Goal: Transaction & Acquisition: Purchase product/service

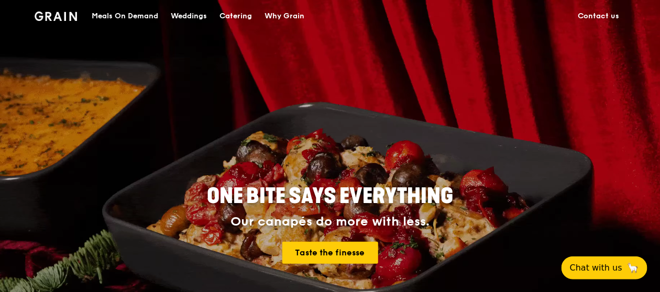
click at [151, 15] on div "Meals On Demand" at bounding box center [125, 16] width 67 height 31
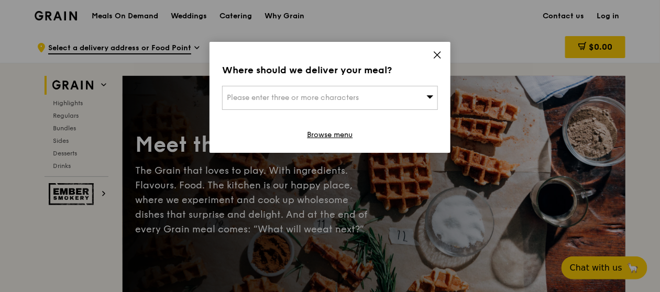
click at [293, 95] on span "Please enter three or more characters" at bounding box center [293, 97] width 132 height 9
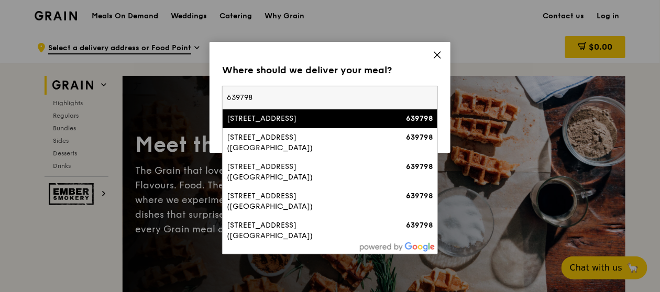
type input "639798"
click at [286, 119] on div "[STREET_ADDRESS]" at bounding box center [304, 119] width 155 height 10
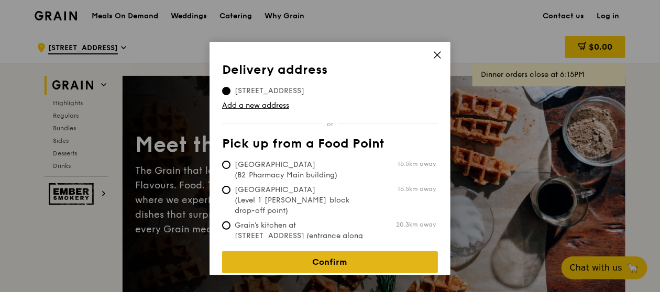
click at [332, 258] on link "Confirm" at bounding box center [330, 262] width 216 height 22
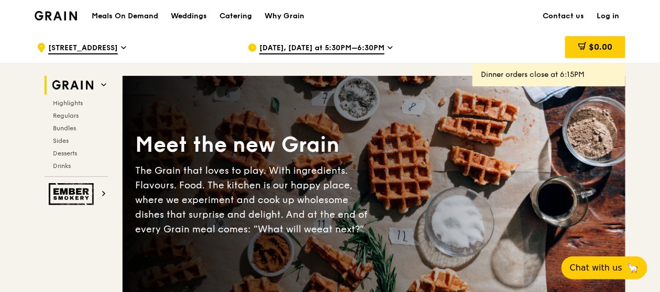
click at [340, 47] on span "[DATE], [DATE] at 5:30PM–6:30PM" at bounding box center [321, 49] width 125 height 12
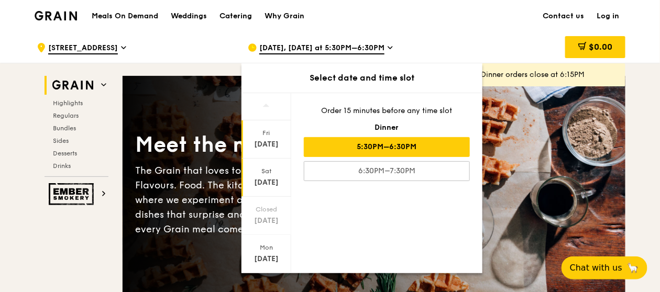
scroll to position [105, 0]
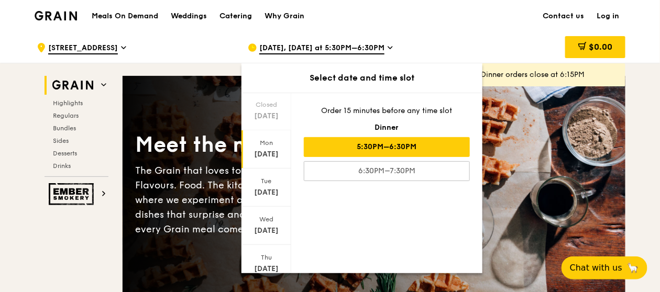
click at [264, 149] on div "[DATE]" at bounding box center [266, 154] width 47 height 10
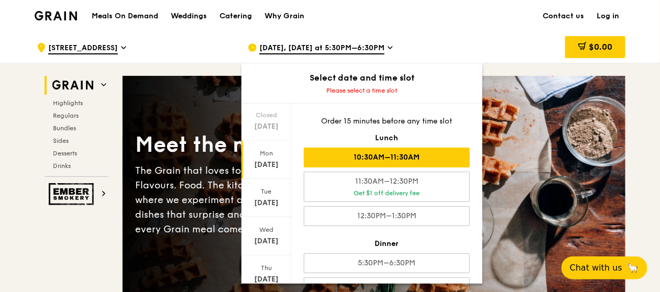
click at [398, 159] on div "10:30AM–11:30AM" at bounding box center [387, 158] width 166 height 20
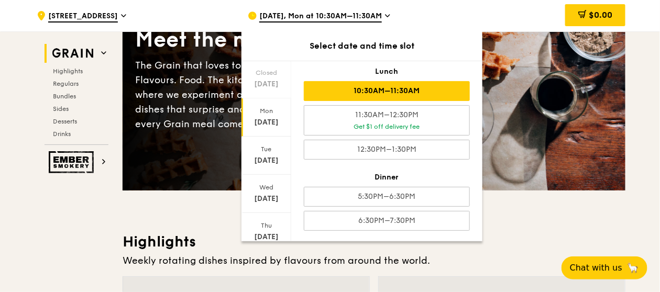
scroll to position [157, 0]
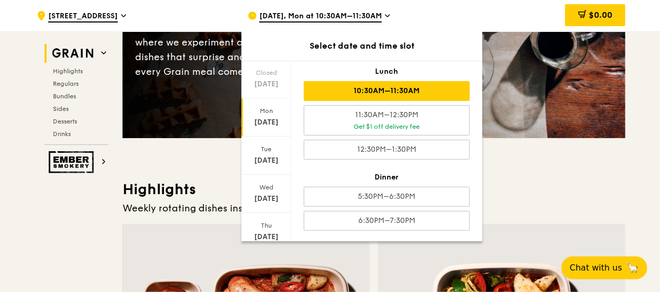
click at [400, 88] on div "10:30AM–11:30AM" at bounding box center [387, 91] width 166 height 20
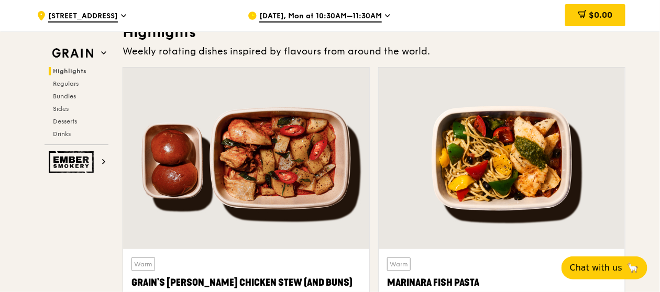
scroll to position [419, 0]
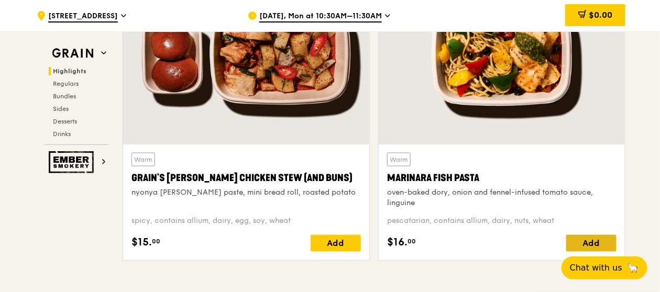
click at [588, 243] on div "Add" at bounding box center [591, 243] width 50 height 17
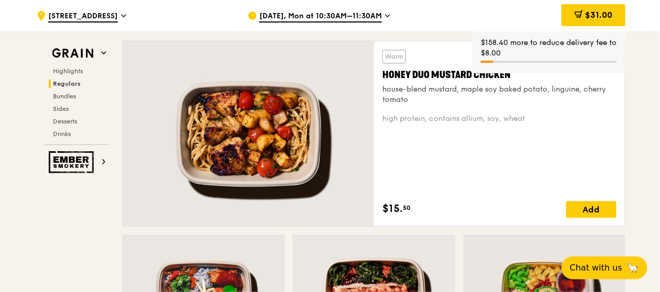
scroll to position [996, 0]
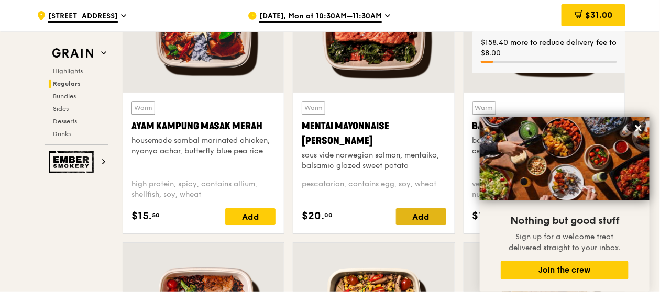
click at [420, 213] on div "Add" at bounding box center [421, 217] width 50 height 17
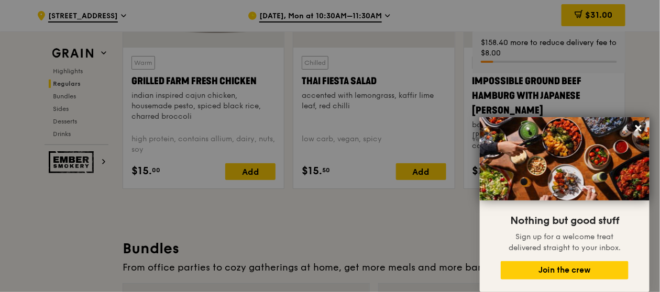
scroll to position [1310, 0]
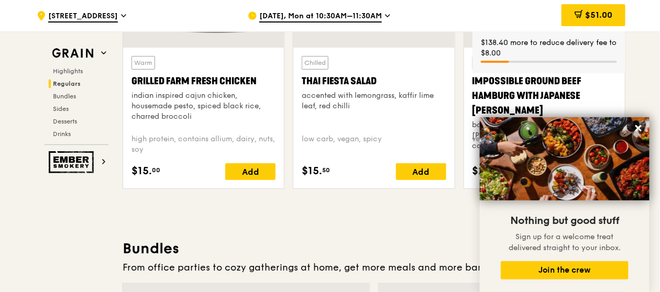
click at [420, 171] on div "Add" at bounding box center [421, 171] width 50 height 17
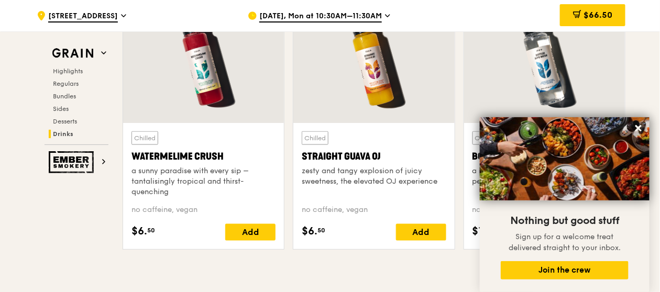
scroll to position [4245, 0]
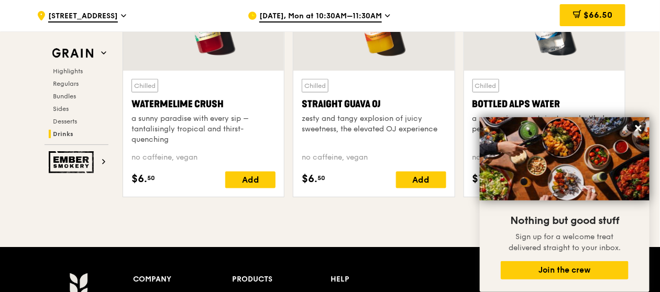
click at [581, 19] on div "$66.50" at bounding box center [592, 15] width 65 height 22
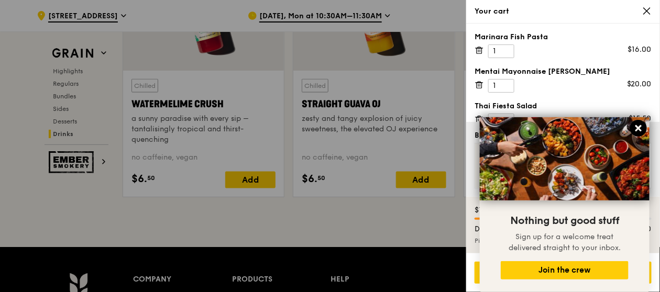
click at [639, 126] on icon at bounding box center [638, 128] width 9 height 9
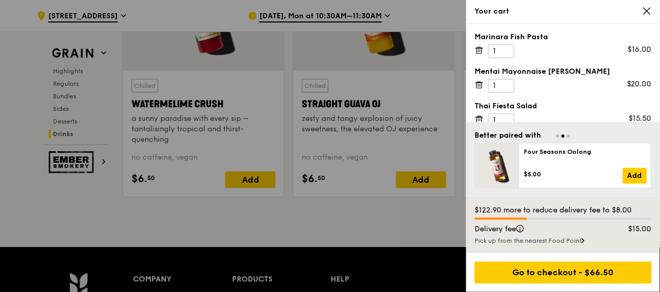
scroll to position [4192, 0]
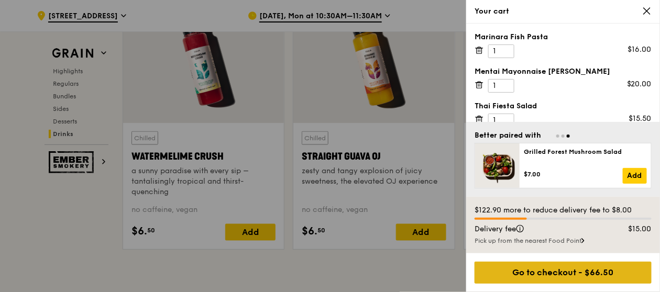
click at [552, 272] on div "Go to checkout - $66.50" at bounding box center [563, 273] width 177 height 22
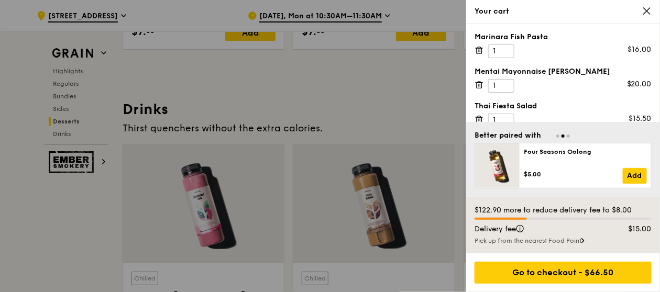
scroll to position [3616, 0]
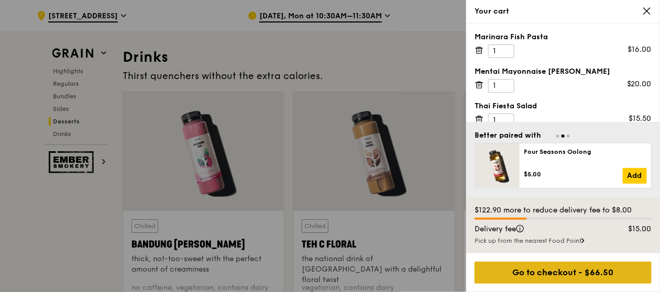
click at [529, 270] on div "Go to checkout - $66.50" at bounding box center [563, 273] width 177 height 22
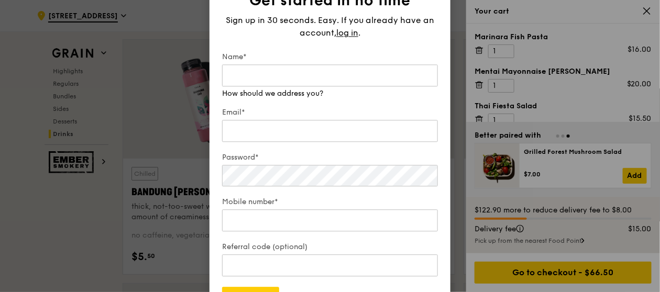
scroll to position [3721, 0]
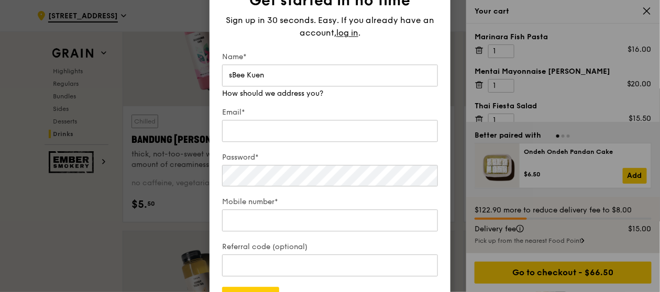
type input "sBee Kuen"
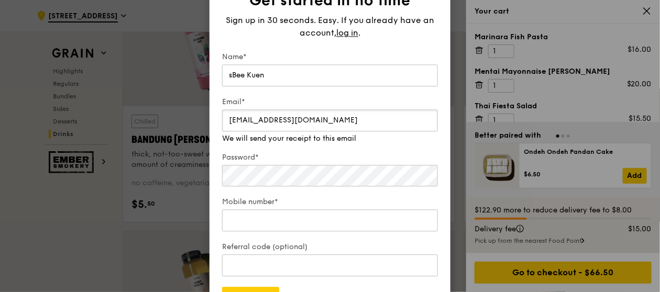
type input "[EMAIL_ADDRESS][DOMAIN_NAME]"
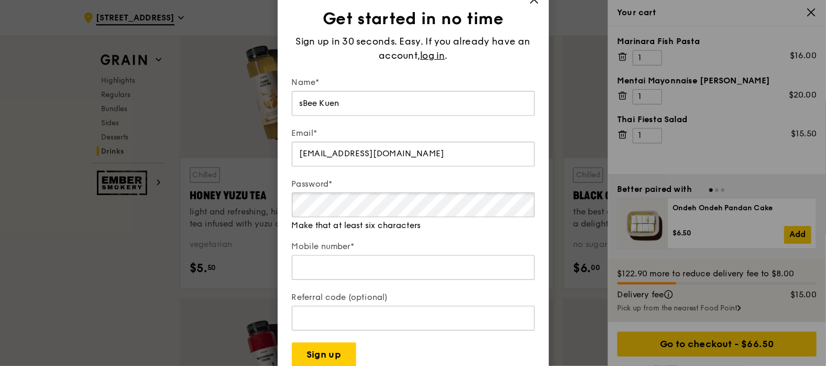
scroll to position [3935, 0]
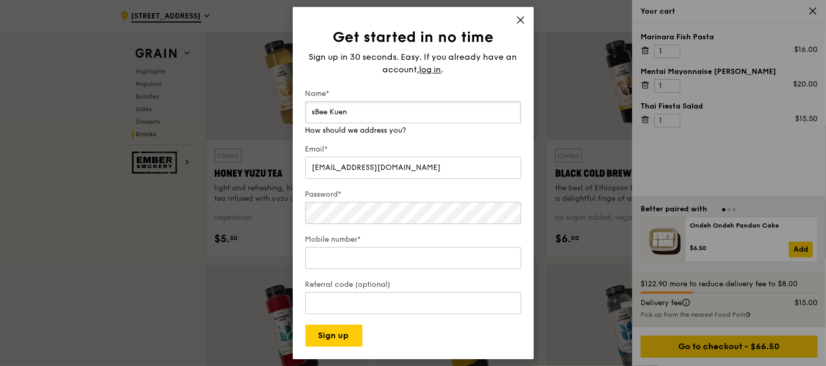
drag, startPoint x: 575, startPoint y: 13, endPoint x: 318, endPoint y: 112, distance: 275.7
click at [318, 112] on input "sBee Kuen" at bounding box center [413, 112] width 216 height 22
drag, startPoint x: 315, startPoint y: 112, endPoint x: 300, endPoint y: 114, distance: 14.8
click at [300, 114] on div "Get started in no time Sign up in 30 seconds. Easy. If you already have an acco…" at bounding box center [413, 183] width 241 height 352
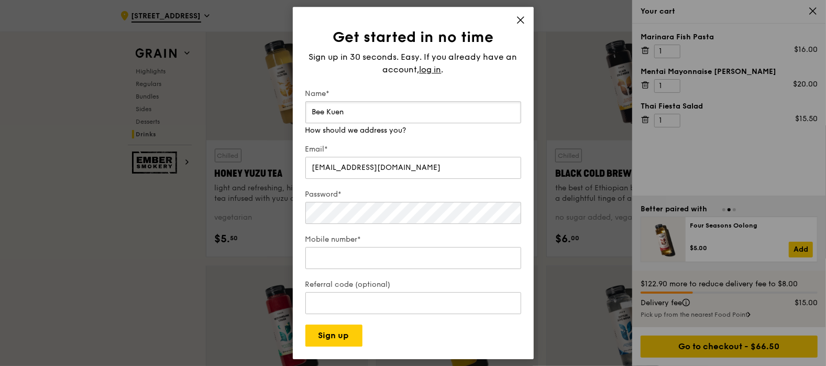
type input "Bee Kuen"
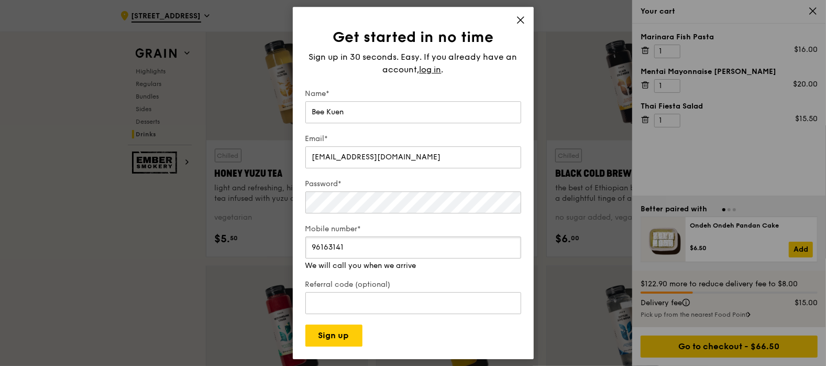
type input "96163141"
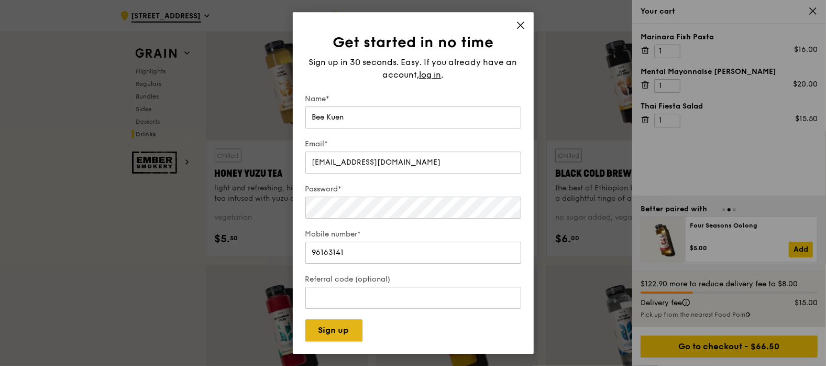
click at [344, 292] on button "Sign up" at bounding box center [333, 330] width 57 height 22
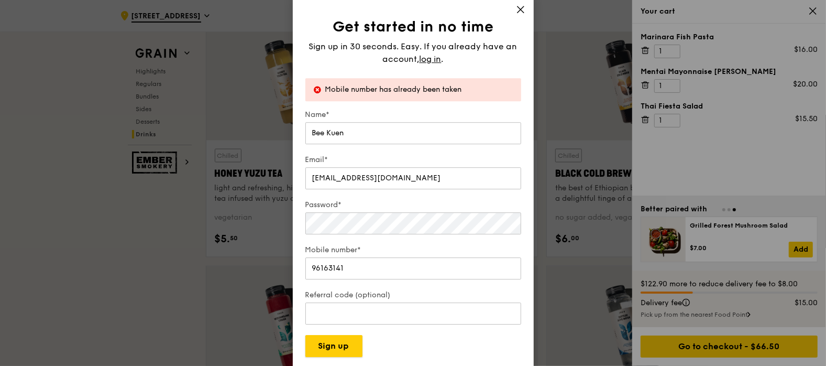
scroll to position [4066, 0]
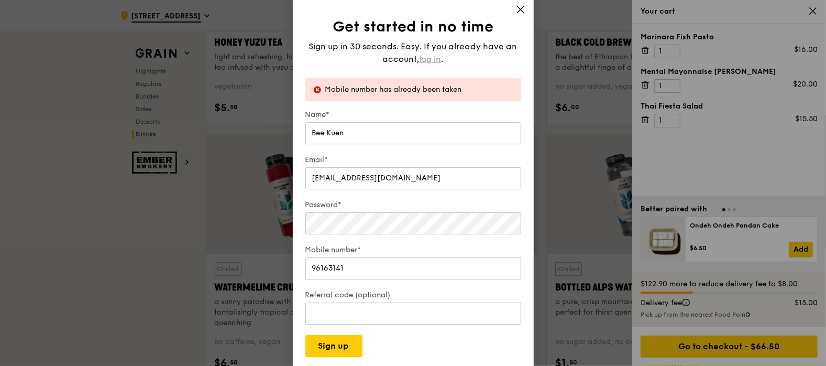
click at [434, 58] on span "log in" at bounding box center [431, 59] width 22 height 13
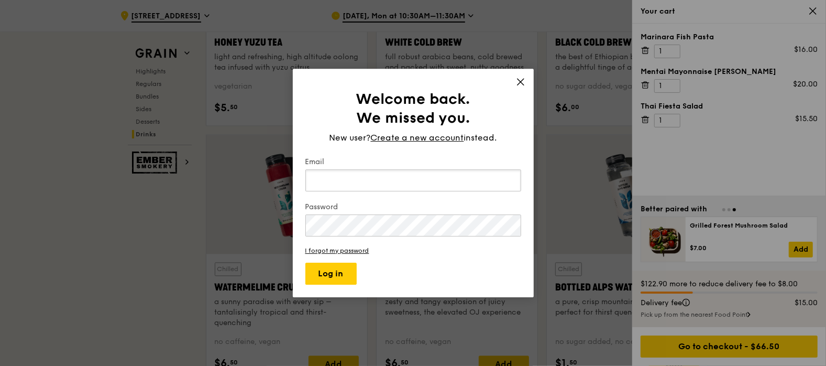
click at [318, 185] on input "Email" at bounding box center [413, 180] width 216 height 22
click at [332, 179] on input "Email" at bounding box center [413, 180] width 216 height 22
type input "[EMAIL_ADDRESS][DOMAIN_NAME]"
click at [517, 83] on icon at bounding box center [520, 81] width 9 height 9
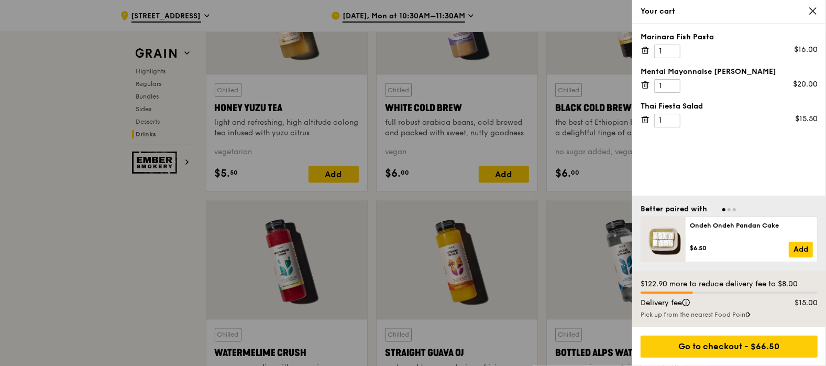
scroll to position [3673, 0]
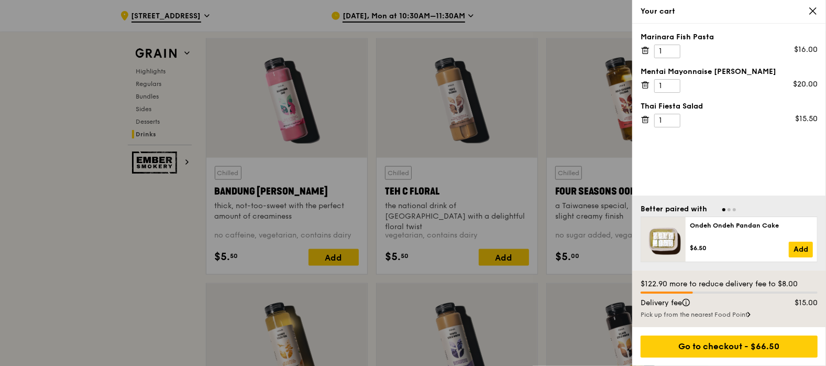
click at [660, 11] on icon at bounding box center [812, 10] width 9 height 9
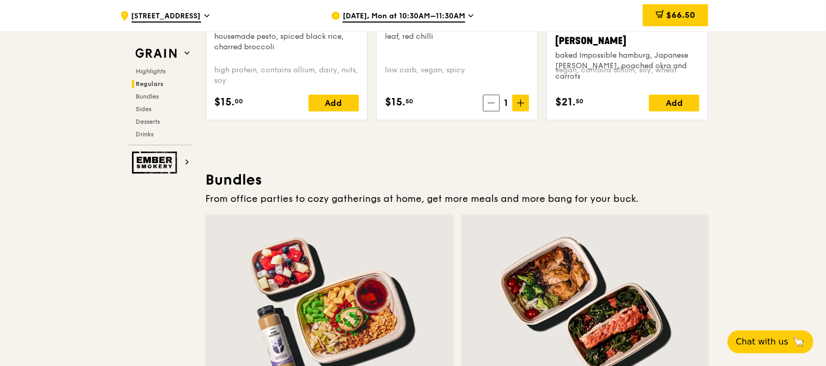
scroll to position [1315, 0]
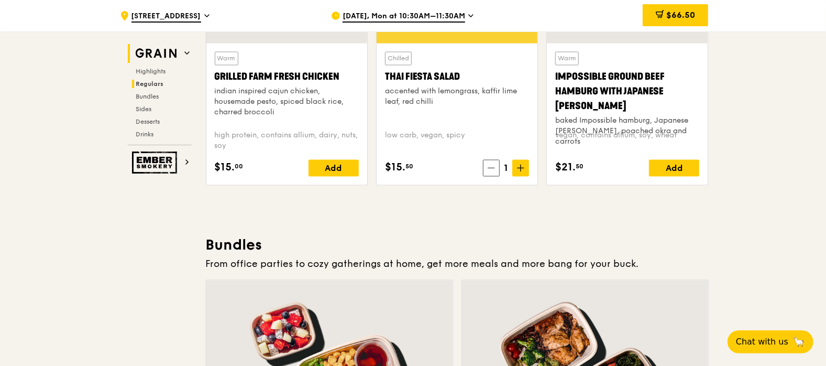
click at [155, 56] on img at bounding box center [156, 53] width 48 height 19
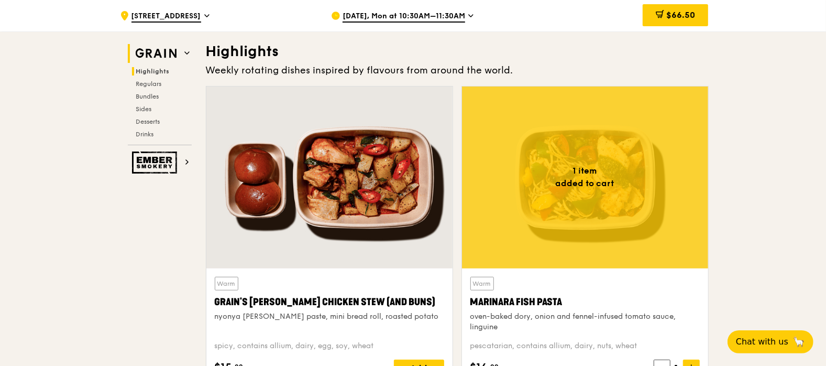
scroll to position [296, 0]
click at [148, 46] on img at bounding box center [156, 53] width 48 height 19
